Goal: Task Accomplishment & Management: Manage account settings

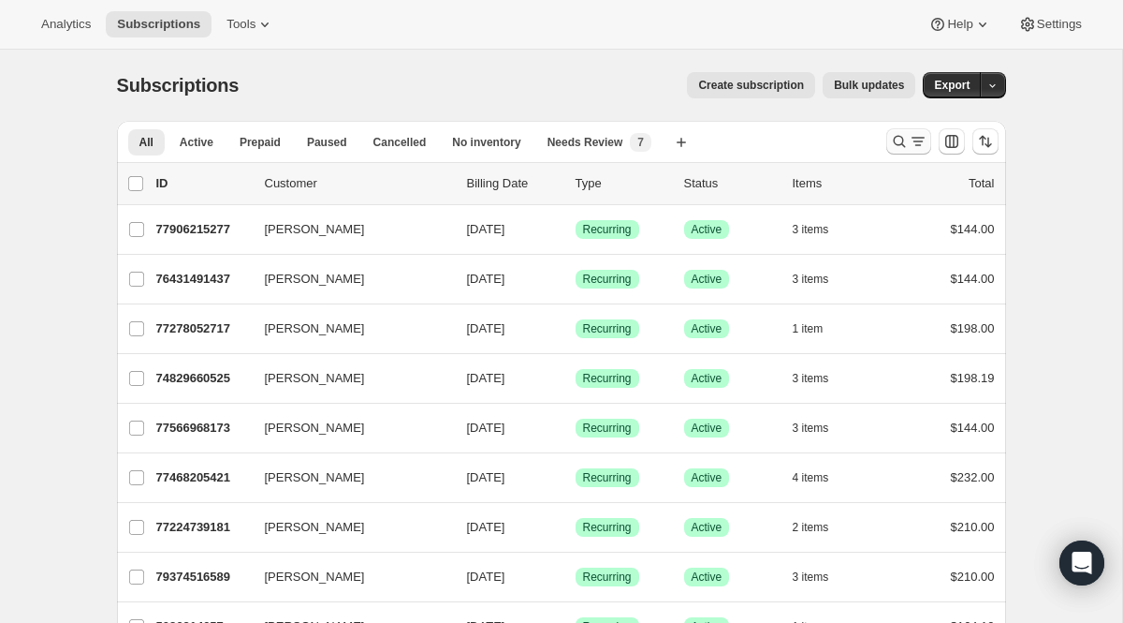
click at [920, 146] on icon "Search and filter results" at bounding box center [918, 141] width 19 height 19
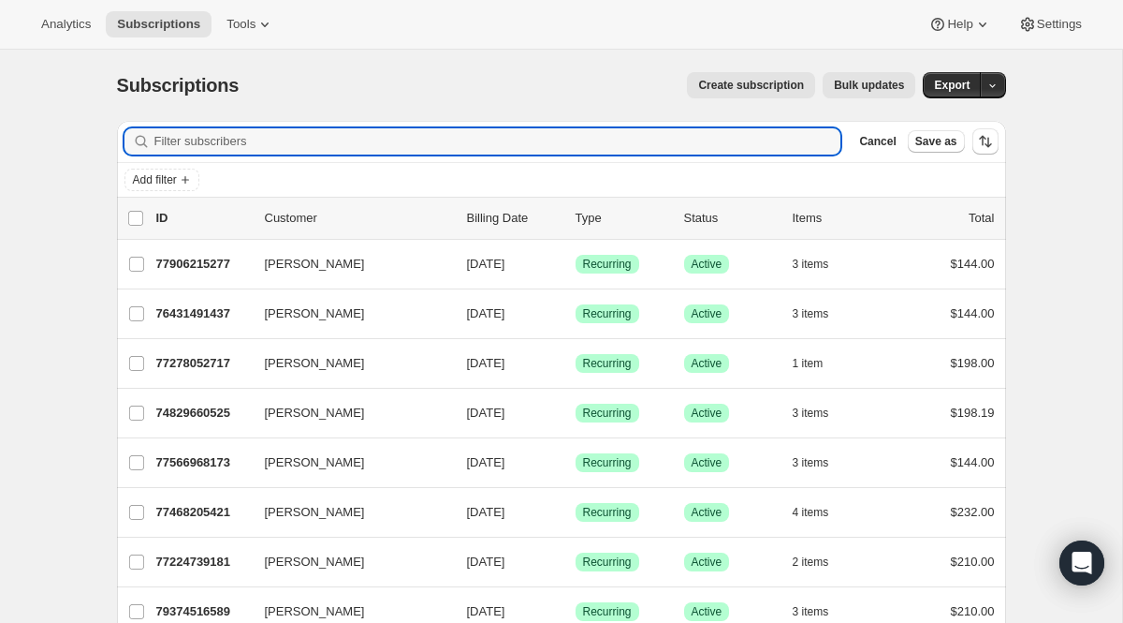
paste input "[PERSON_NAME][EMAIL_ADDRESS][DOMAIN_NAME]"
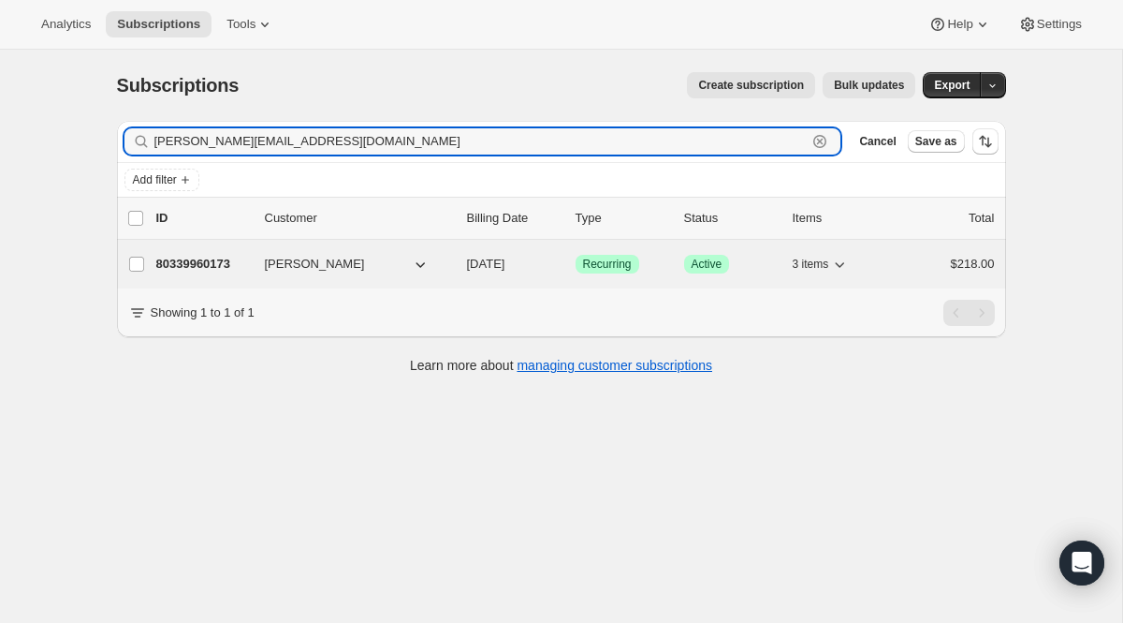
type input "[PERSON_NAME][EMAIL_ADDRESS][DOMAIN_NAME]"
click at [619, 259] on span "Recurring" at bounding box center [607, 263] width 49 height 15
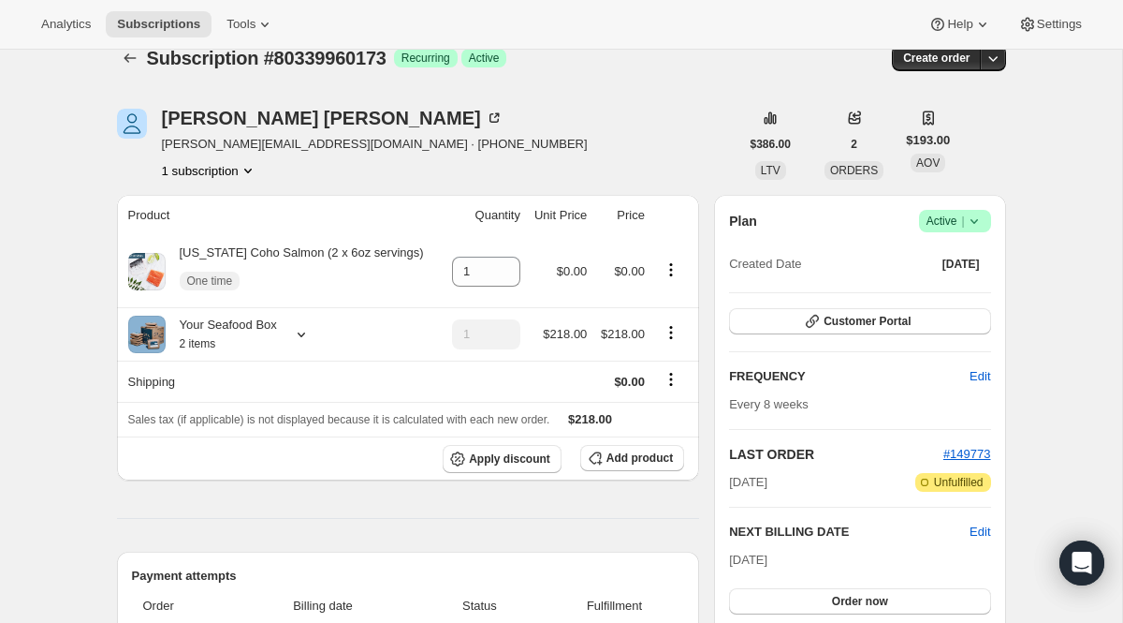
scroll to position [73, 0]
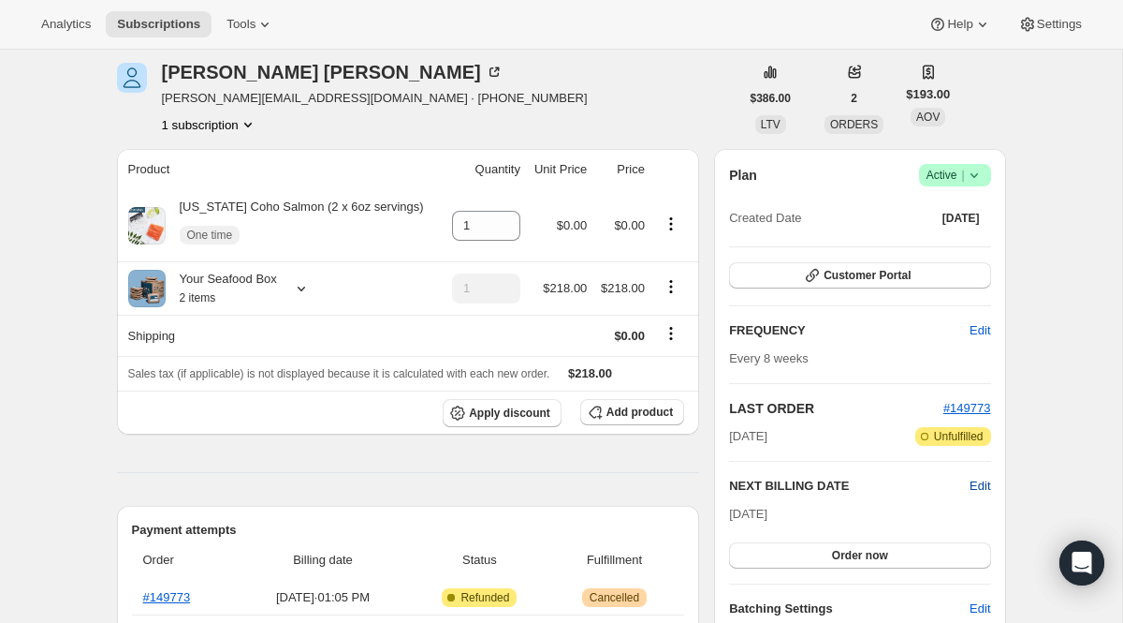
click at [988, 485] on span "Edit" at bounding box center [980, 485] width 21 height 19
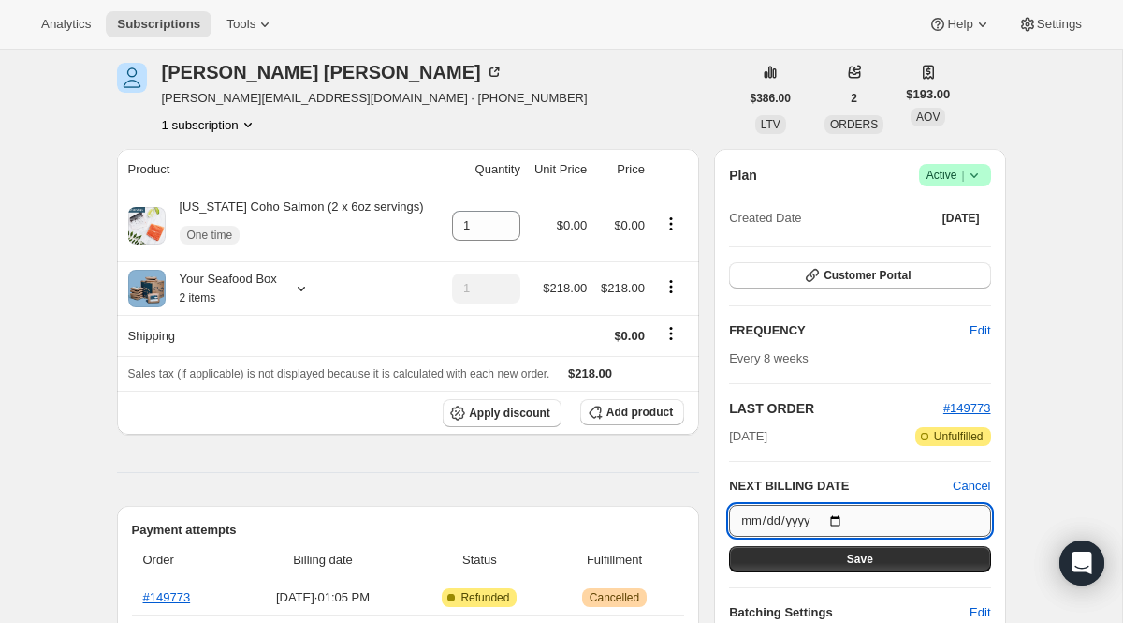
click at [838, 521] on input "[DATE]" at bounding box center [859, 521] width 261 height 32
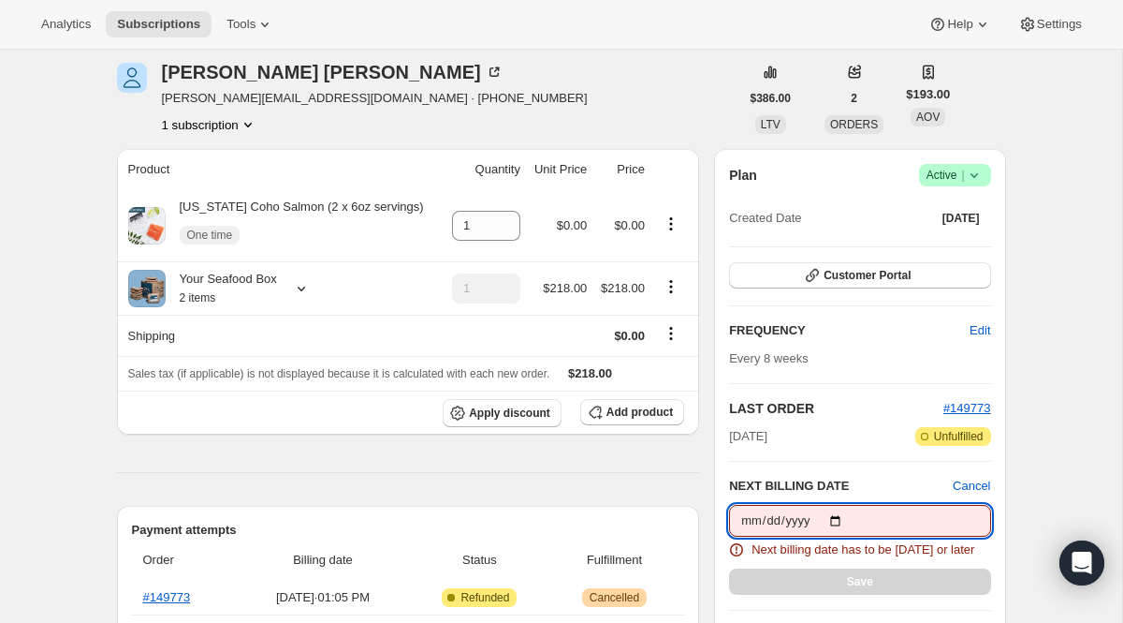
type input "[DATE]"
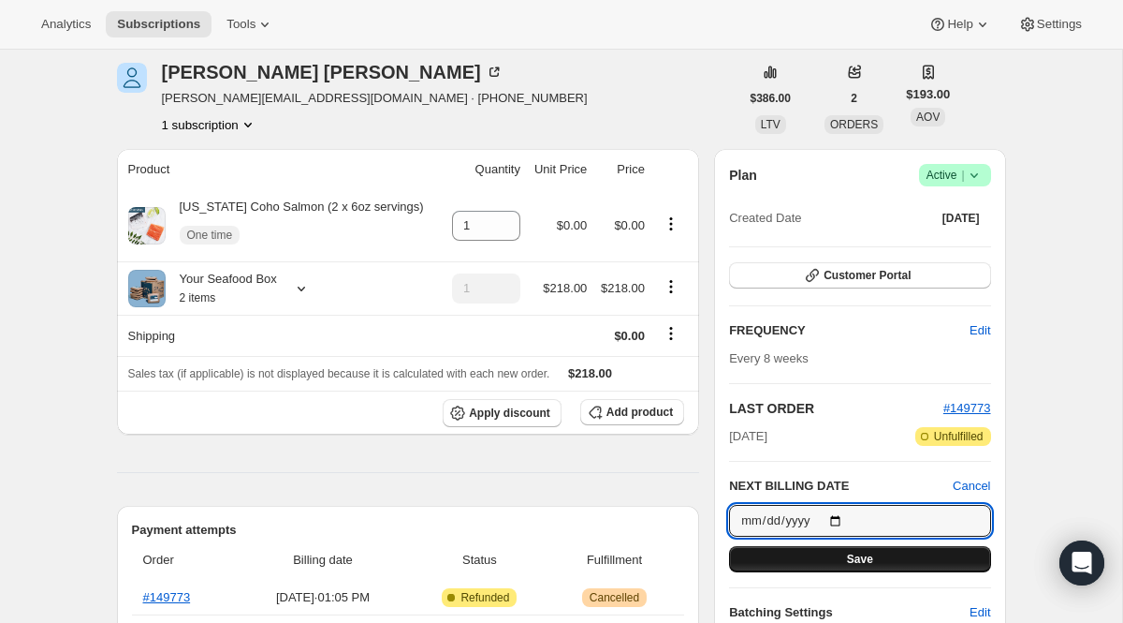
click at [819, 557] on button "Save" at bounding box center [859, 559] width 261 height 26
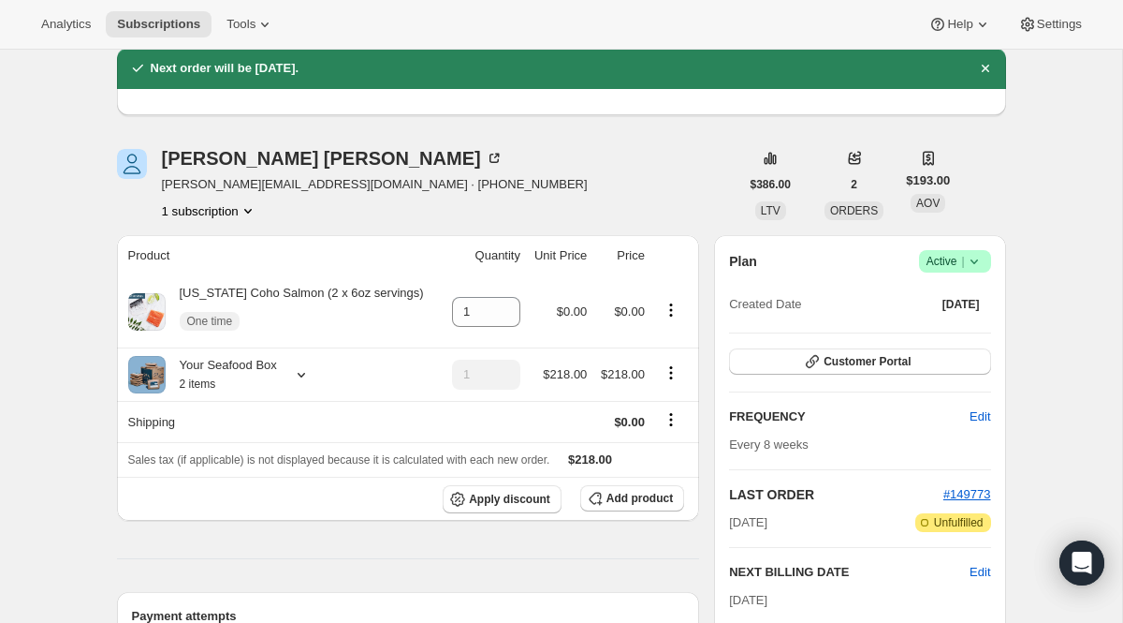
drag, startPoint x: 730, startPoint y: 604, endPoint x: 844, endPoint y: 604, distance: 114.2
click at [844, 604] on div "[DATE] Order now" at bounding box center [859, 623] width 261 height 64
copy span "[DATE]"
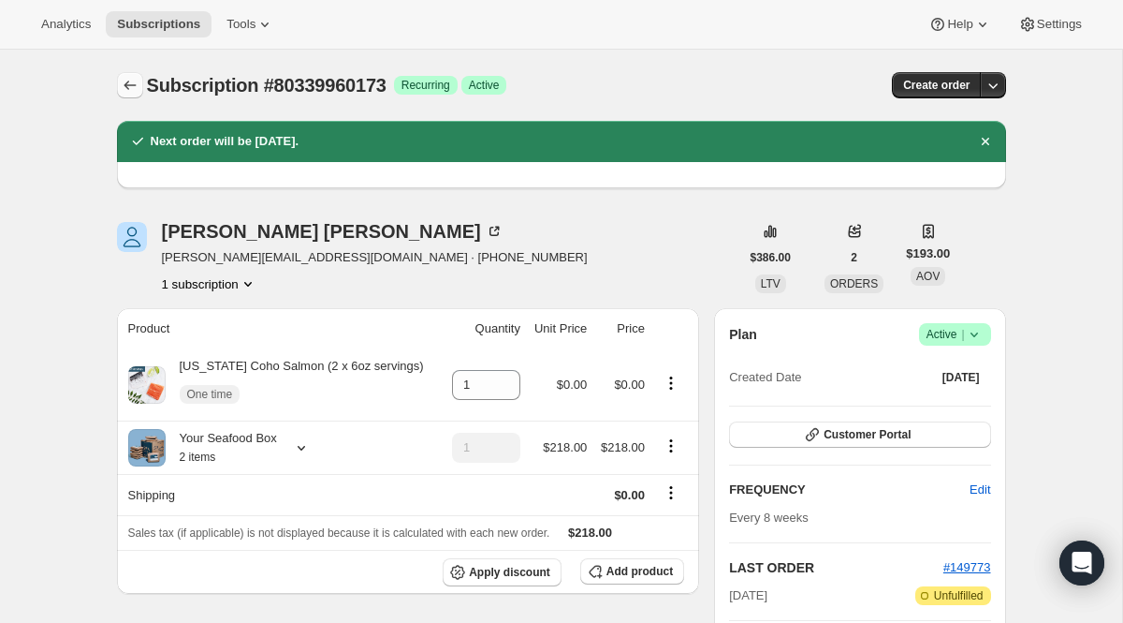
click at [124, 80] on icon "Subscriptions" at bounding box center [130, 85] width 19 height 19
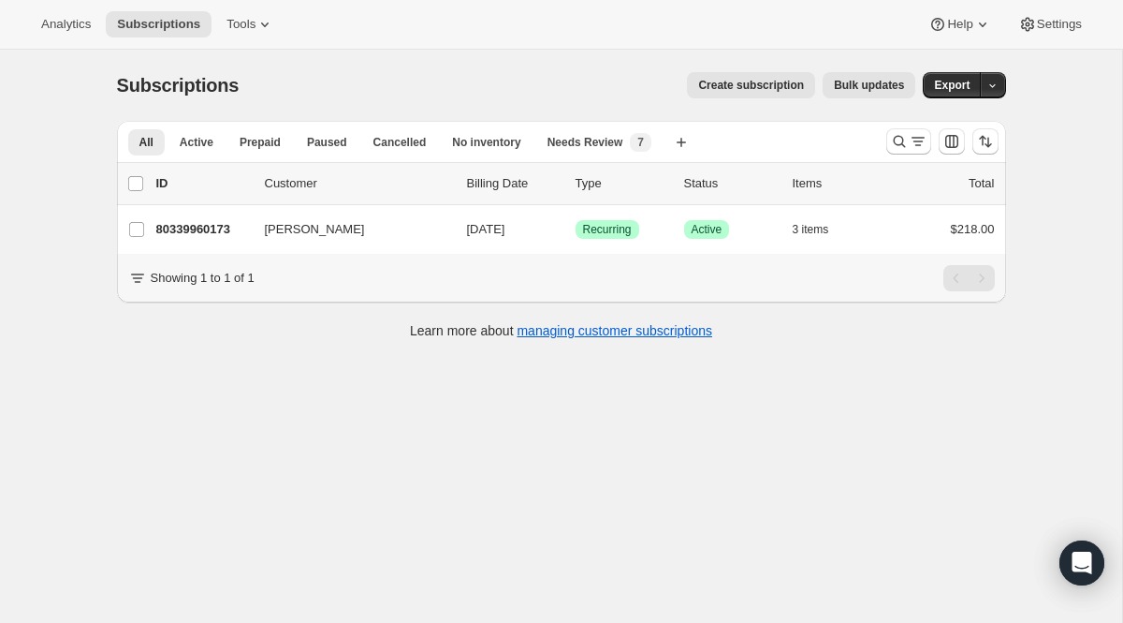
click at [906, 154] on div at bounding box center [942, 141] width 127 height 37
click at [909, 146] on icon "Search and filter results" at bounding box center [918, 141] width 19 height 19
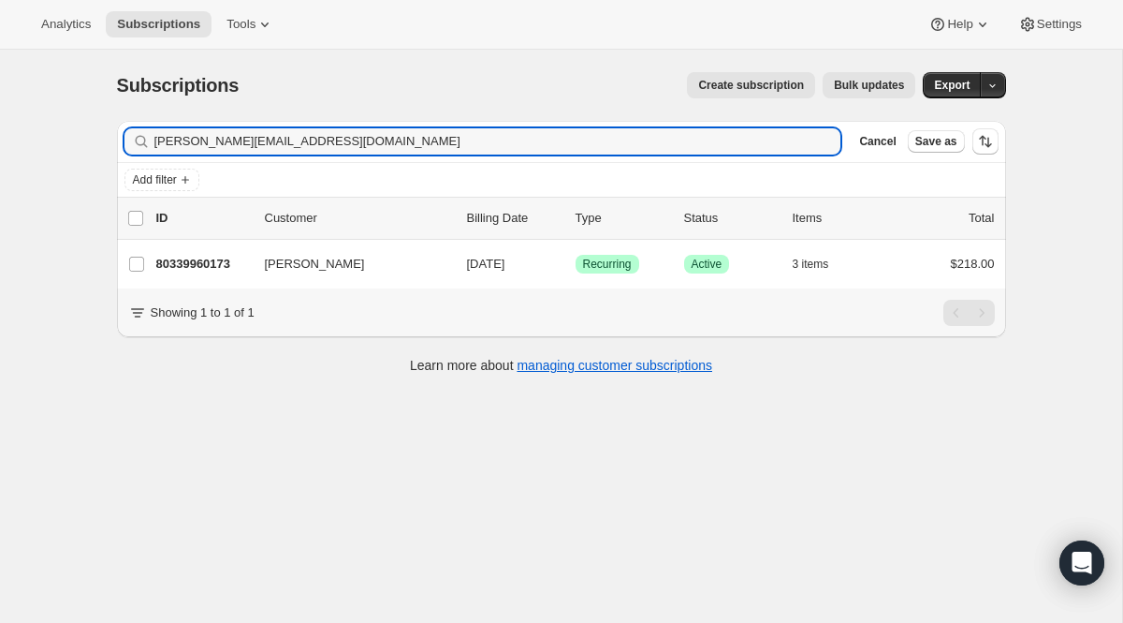
drag, startPoint x: 418, startPoint y: 131, endPoint x: 68, endPoint y: 131, distance: 349.2
click at [68, 131] on div "Subscriptions. This page is ready Subscriptions Create subscription Bulk update…" at bounding box center [561, 361] width 1122 height 623
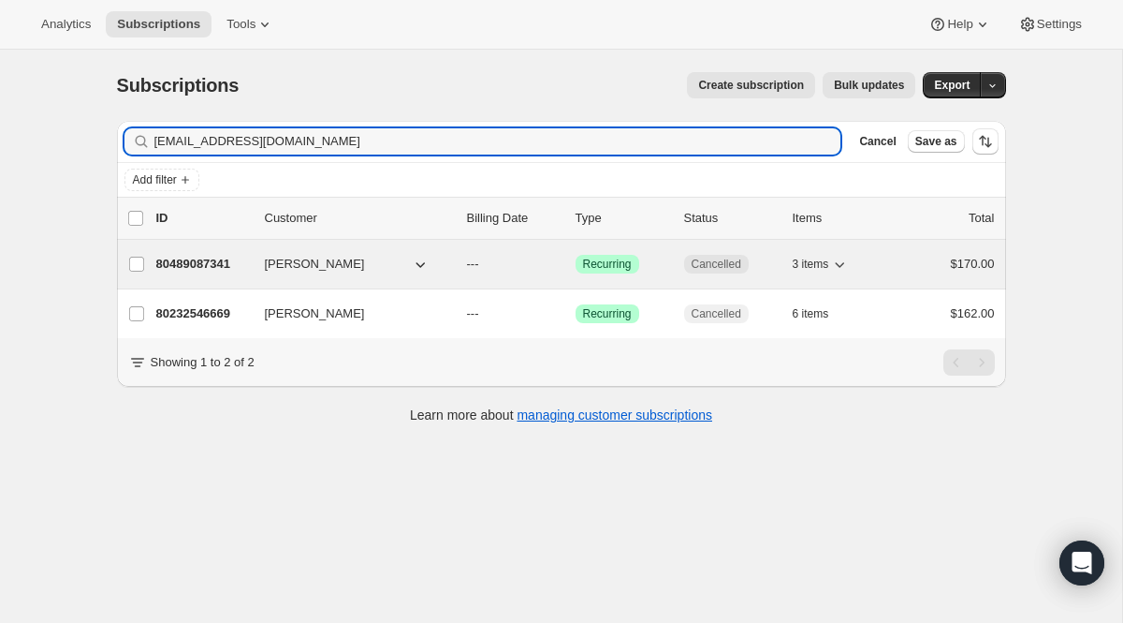
type input "[EMAIL_ADDRESS][DOMAIN_NAME]"
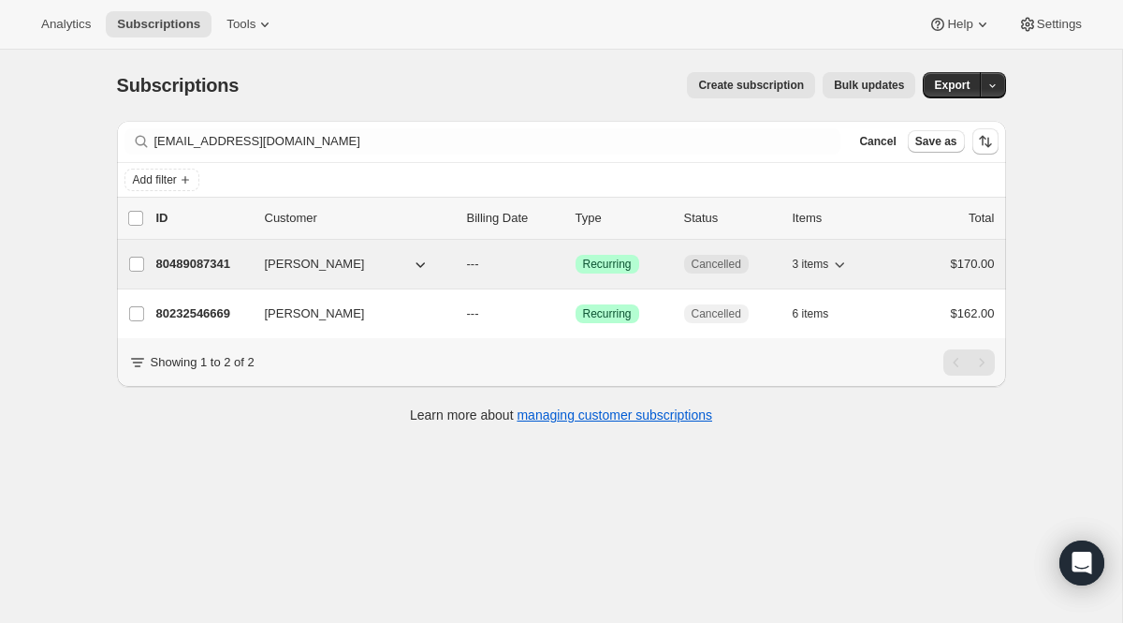
click at [586, 252] on div "80489087341 [PERSON_NAME] --- Success Recurring Cancelled 3 items $170.00" at bounding box center [575, 264] width 839 height 26
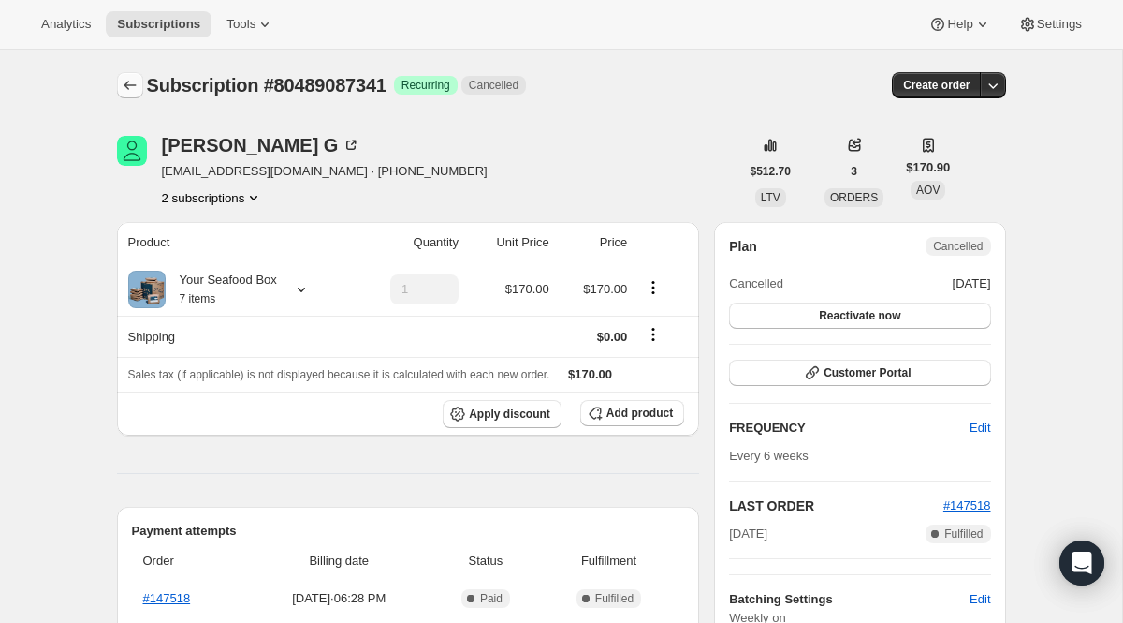
click at [123, 95] on button "Subscriptions" at bounding box center [130, 85] width 26 height 26
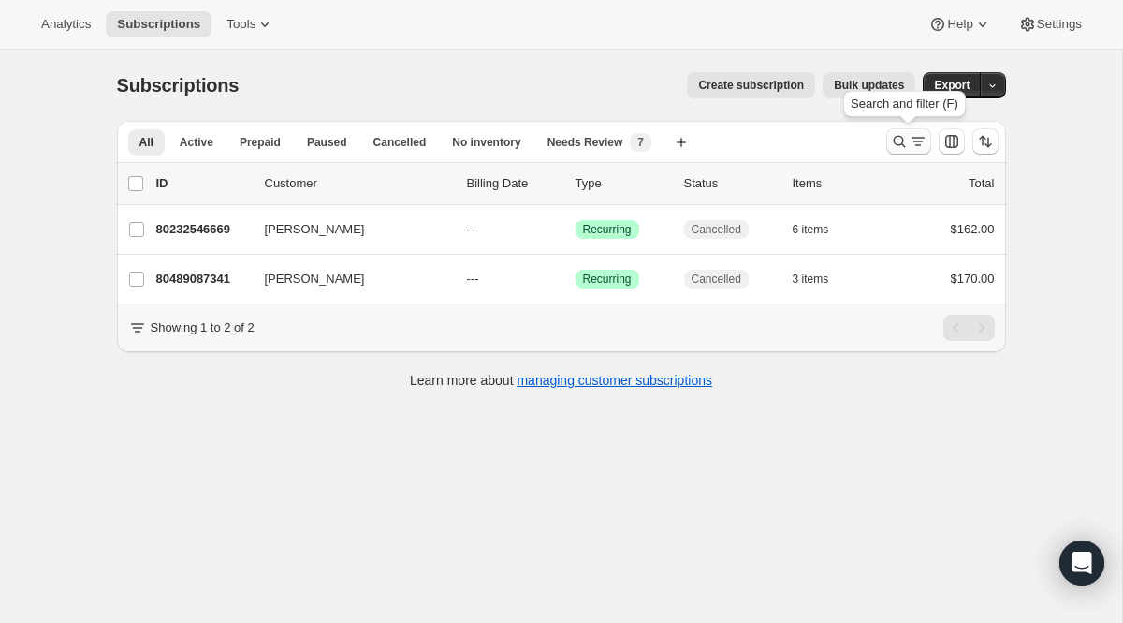
click at [913, 142] on icon "Search and filter results" at bounding box center [918, 141] width 19 height 19
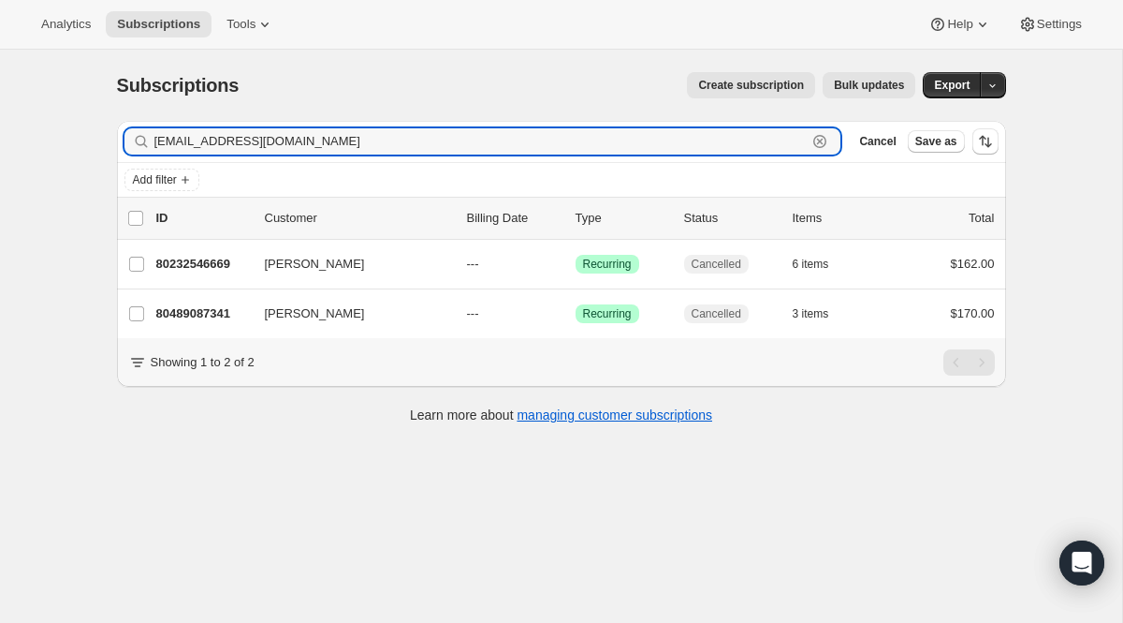
drag, startPoint x: 348, startPoint y: 148, endPoint x: 49, endPoint y: 110, distance: 301.9
click at [49, 110] on div "Subscriptions. This page is ready Subscriptions Create subscription Bulk update…" at bounding box center [561, 361] width 1122 height 623
paste input "whamachi@me"
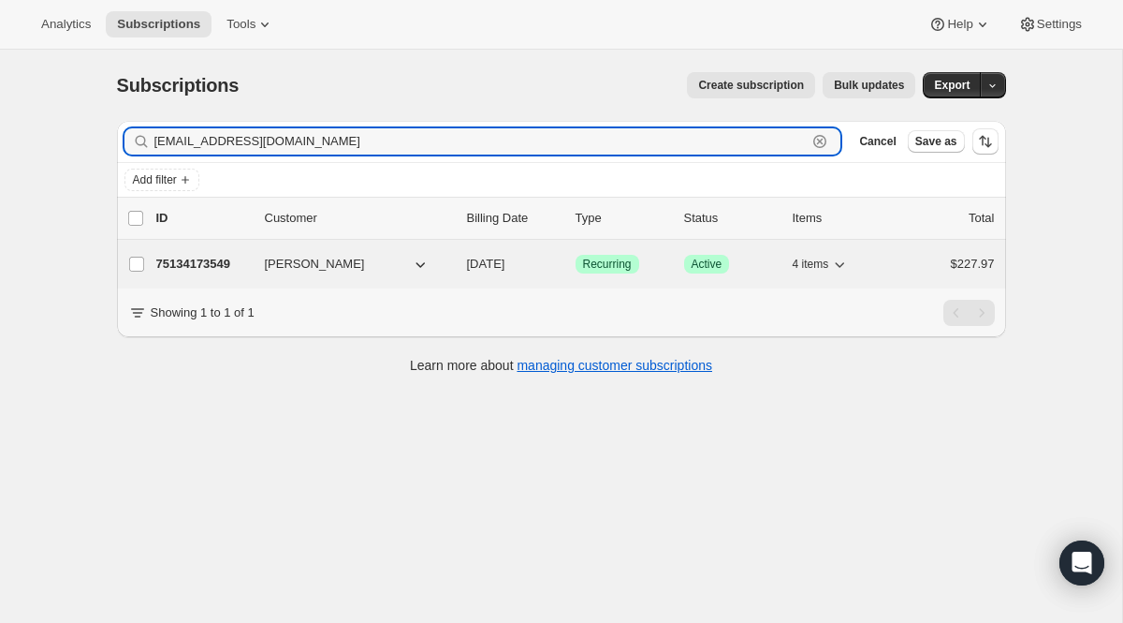
type input "[EMAIL_ADDRESS][DOMAIN_NAME]"
click at [603, 268] on span "Recurring" at bounding box center [607, 263] width 49 height 15
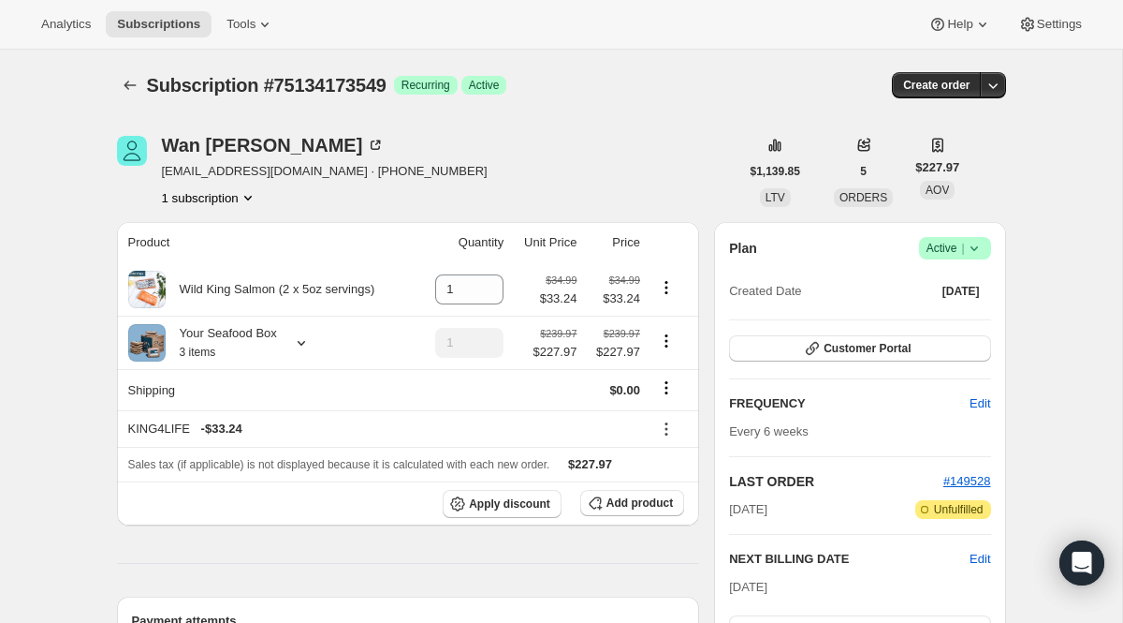
click at [959, 246] on span "Active |" at bounding box center [955, 248] width 57 height 19
click at [933, 317] on span "Cancel subscription" at bounding box center [948, 317] width 106 height 14
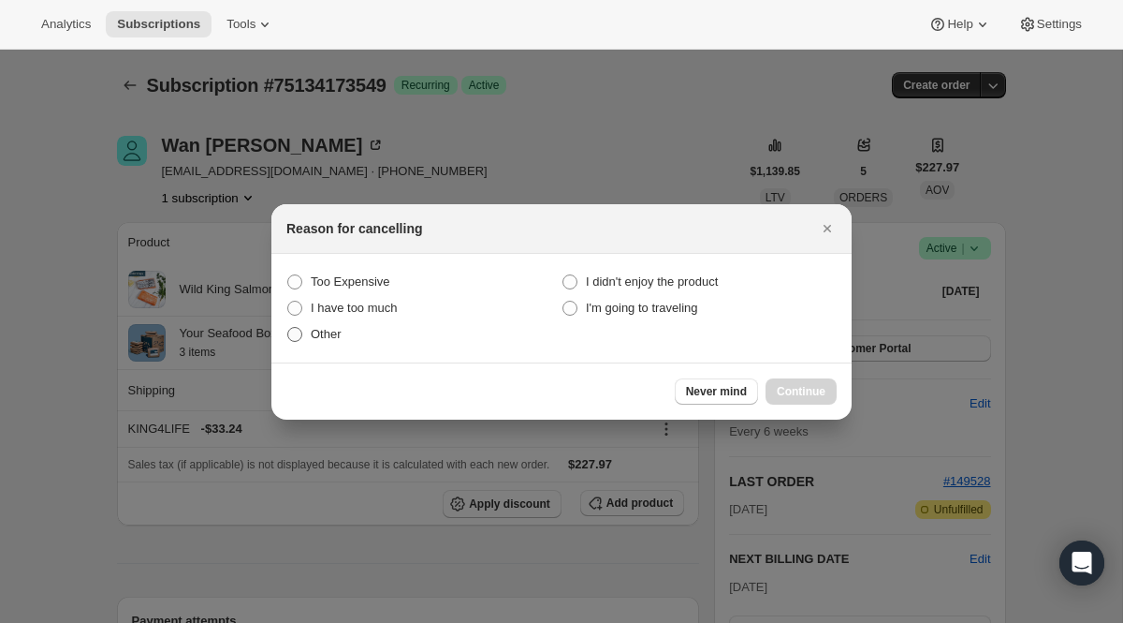
click at [345, 327] on label "Other" at bounding box center [423, 334] width 275 height 26
click at [288, 327] on input "Other" at bounding box center [287, 327] width 1 height 1
radio input "true"
click at [787, 388] on span "Continue" at bounding box center [801, 391] width 49 height 15
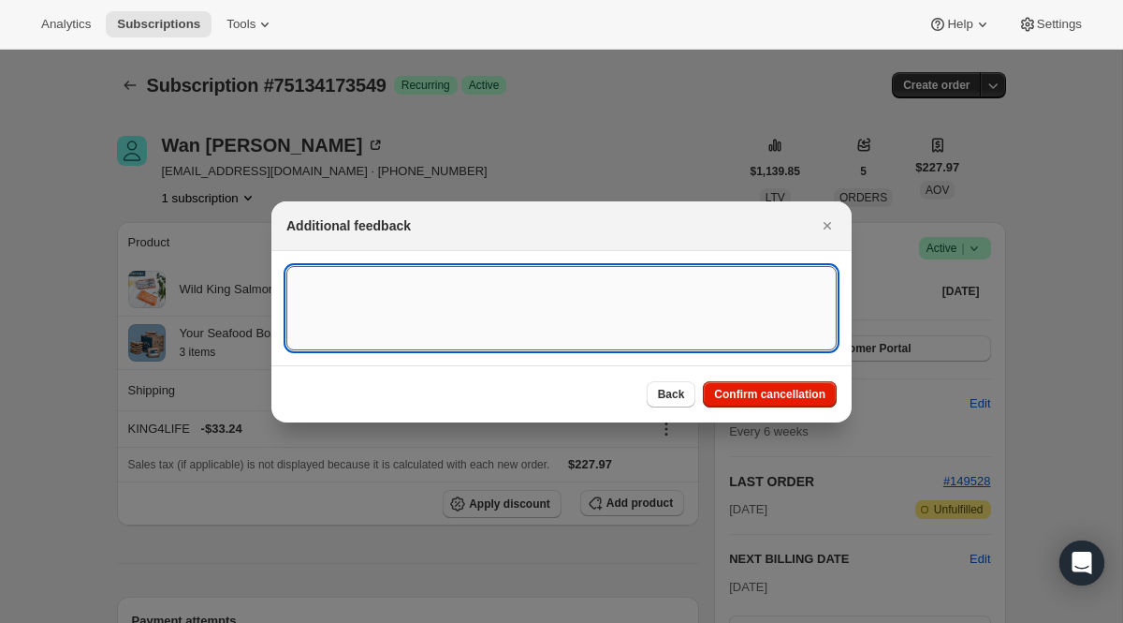
click at [587, 311] on textarea ":ro1:" at bounding box center [561, 308] width 550 height 84
paste textarea "Hello, I need assistance cancelling my subscription. Could you please make sure…"
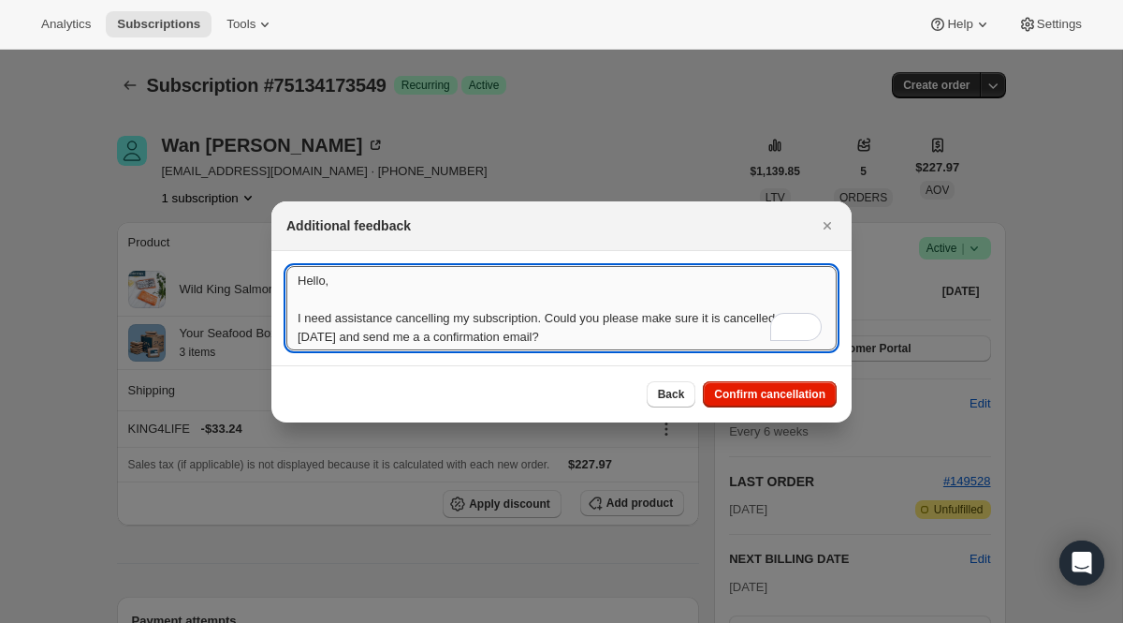
scroll to position [2, 0]
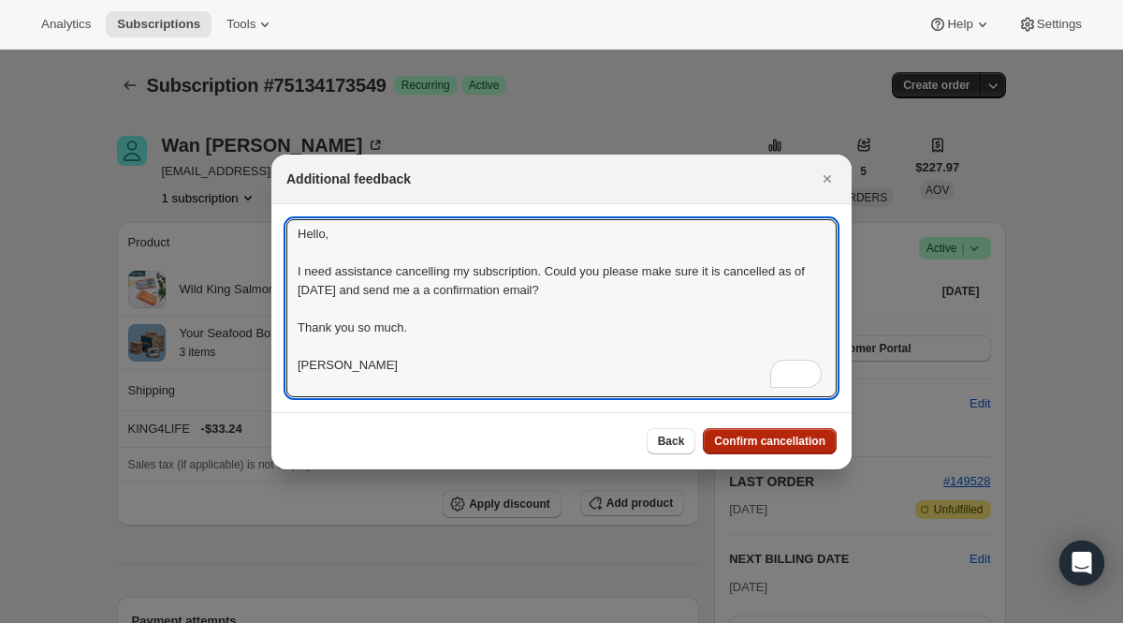
type textarea "Hello, I need assistance cancelling my subscription. Could you please make sure…"
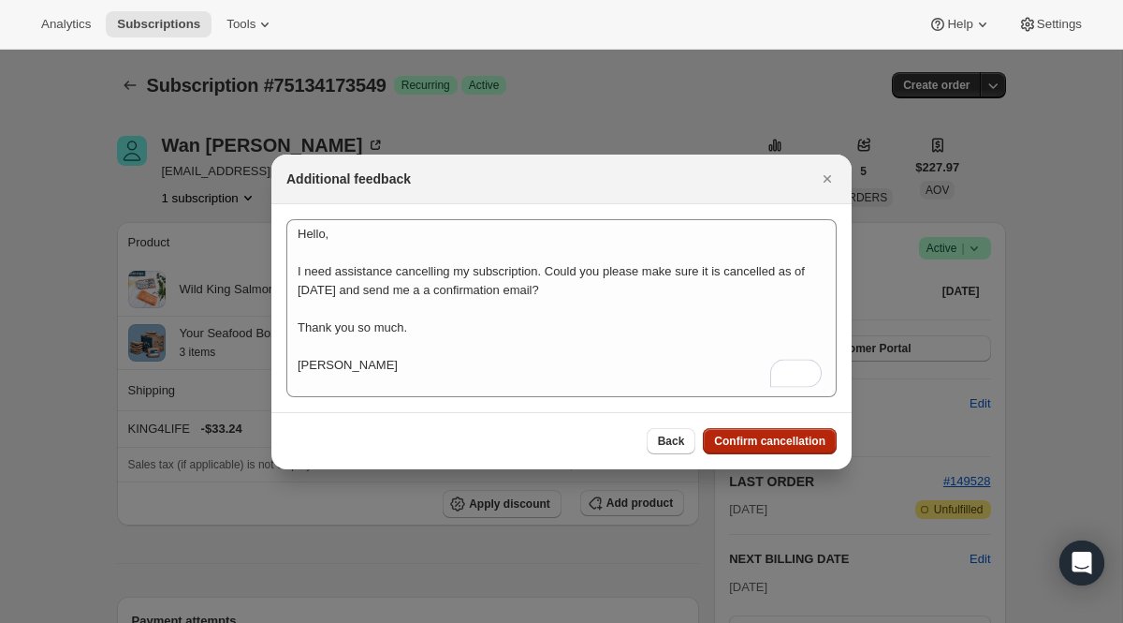
click at [740, 450] on button "Confirm cancellation" at bounding box center [770, 441] width 134 height 26
